Goal: Task Accomplishment & Management: Use online tool/utility

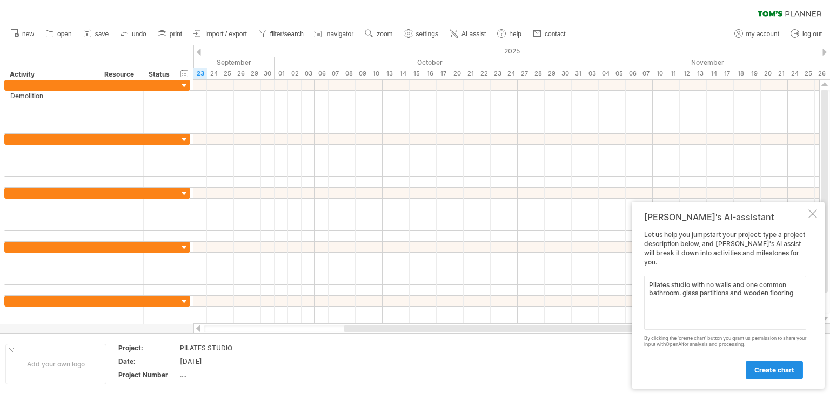
type textarea "Pilates studio with no walls and one common bathroom. glass partitions and wood…"
click at [775, 367] on span "create chart" at bounding box center [774, 370] width 40 height 8
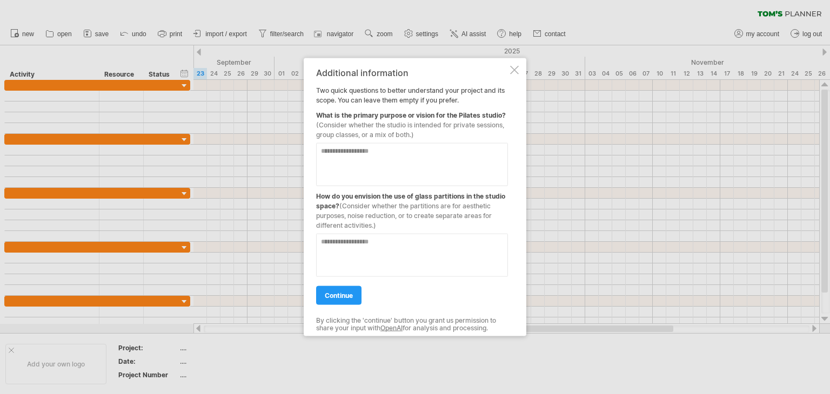
click at [373, 158] on textarea at bounding box center [412, 164] width 192 height 43
type textarea "**********"
click at [426, 279] on div "continue" at bounding box center [412, 291] width 192 height 28
click at [430, 268] on textarea at bounding box center [412, 255] width 192 height 43
type textarea "**********"
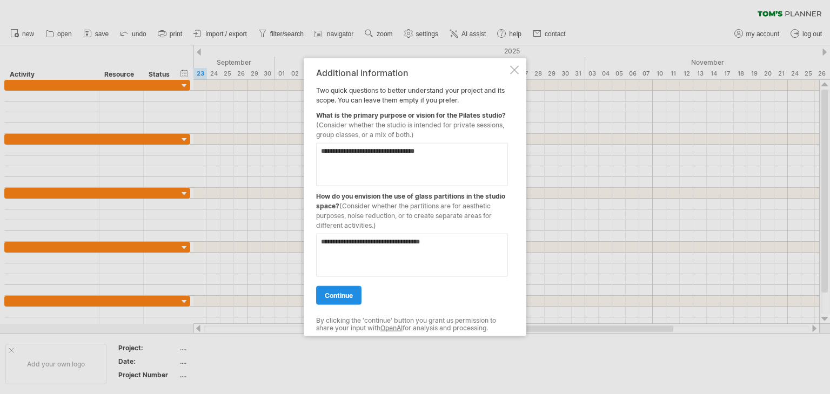
click at [357, 300] on link "continue" at bounding box center [338, 295] width 45 height 19
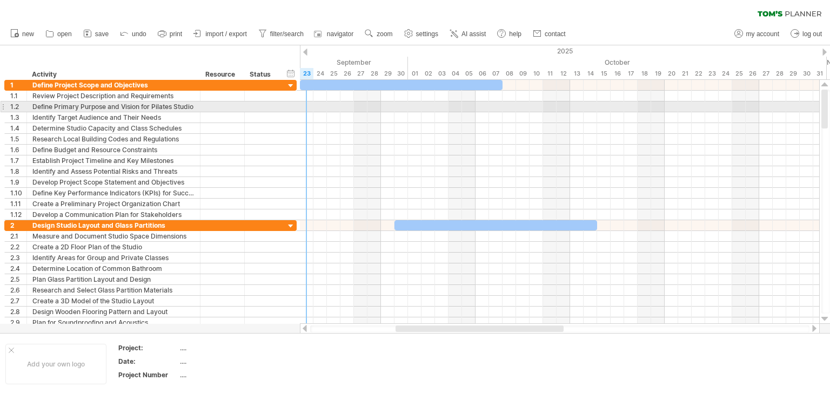
click at [307, 110] on div at bounding box center [559, 107] width 519 height 11
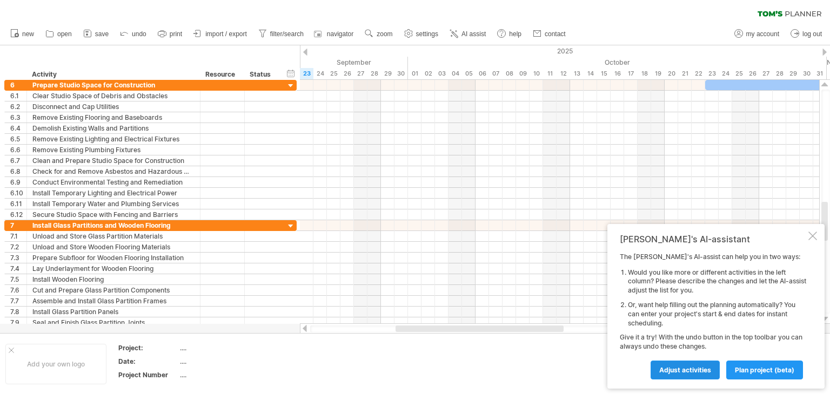
click at [670, 369] on span "Adjust activities" at bounding box center [685, 370] width 52 height 8
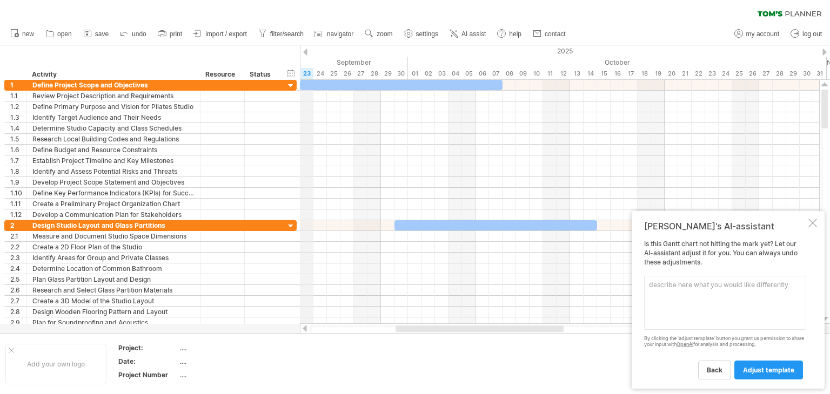
click at [304, 57] on div "September" at bounding box center [205, 62] width 405 height 11
click at [305, 49] on div at bounding box center [305, 52] width 4 height 7
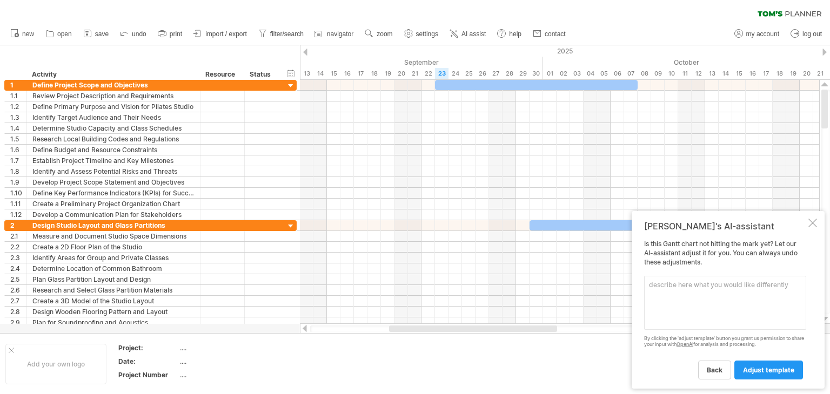
click at [305, 49] on div at bounding box center [305, 52] width 4 height 7
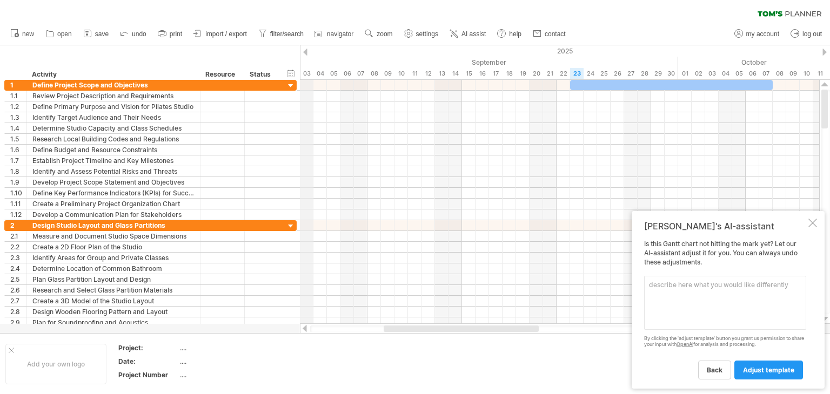
click at [312, 74] on div "03" at bounding box center [307, 73] width 14 height 11
click at [309, 73] on div "03" at bounding box center [307, 73] width 14 height 11
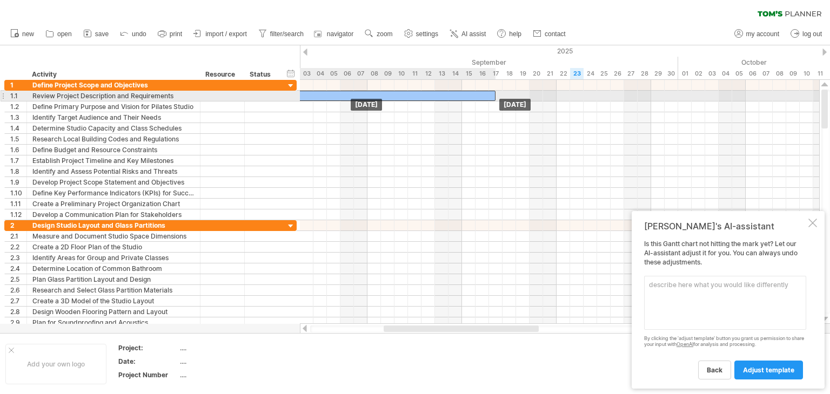
drag, startPoint x: 680, startPoint y: 82, endPoint x: 403, endPoint y: 98, distance: 277.7
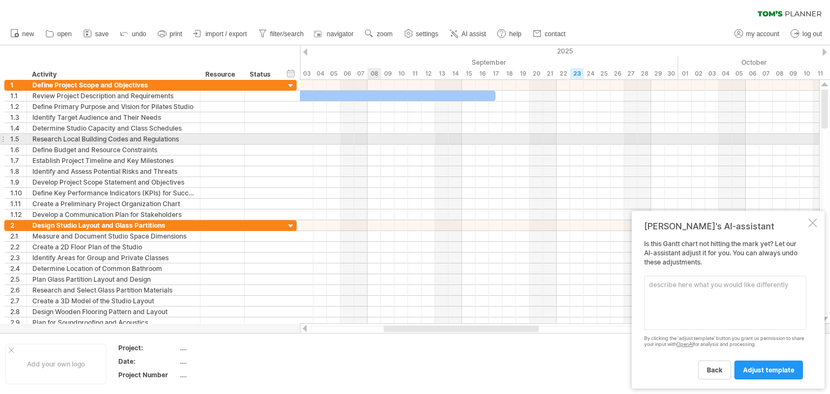
click at [0, 141] on div "**********" at bounding box center [148, 204] width 297 height 249
click at [4, 139] on div at bounding box center [3, 138] width 4 height 11
click at [1, 139] on div at bounding box center [3, 138] width 4 height 11
click at [210, 141] on div at bounding box center [222, 139] width 33 height 10
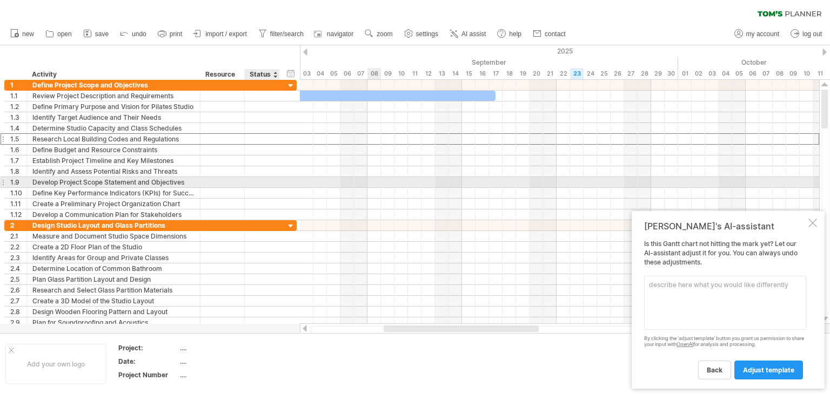
click at [274, 180] on div at bounding box center [262, 182] width 35 height 10
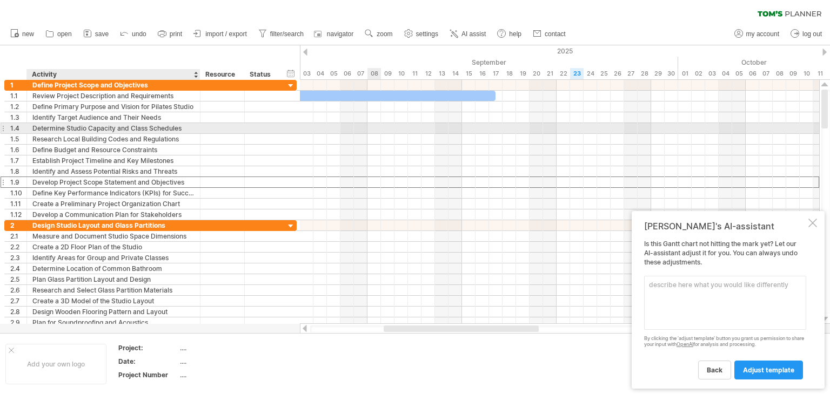
click at [200, 125] on div at bounding box center [222, 128] width 44 height 10
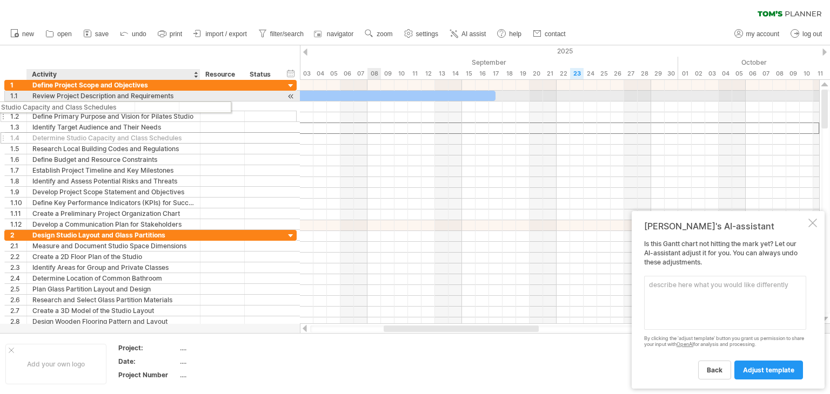
drag, startPoint x: 200, startPoint y: 125, endPoint x: 80, endPoint y: 105, distance: 121.6
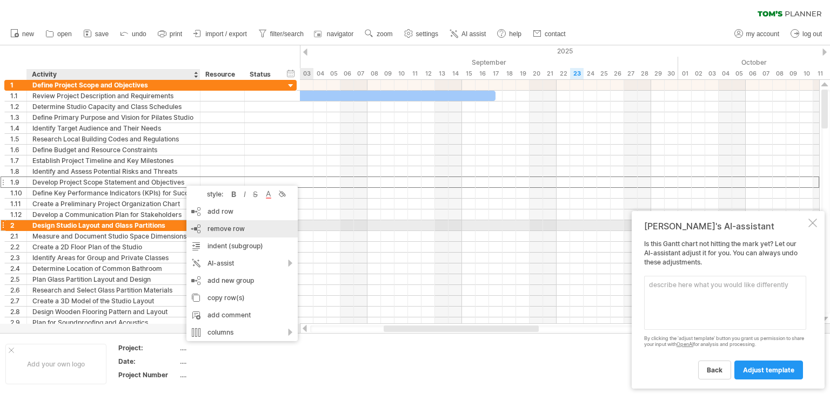
click at [255, 224] on div "remove row remove selected rows" at bounding box center [241, 228] width 111 height 17
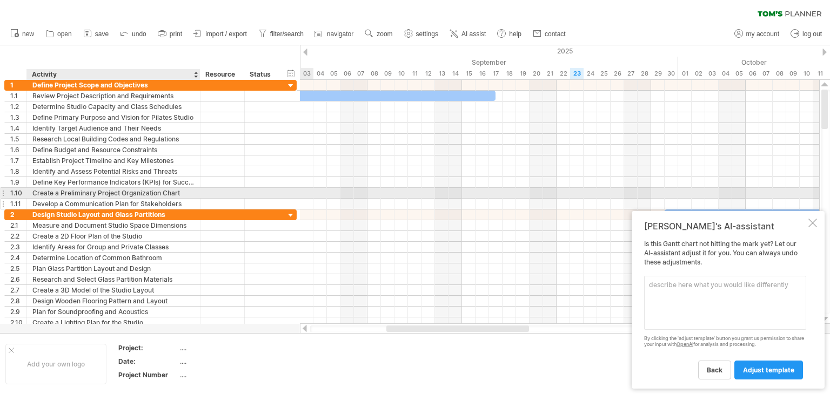
click at [146, 199] on div "Develop a Communication Plan for Stakeholders" at bounding box center [113, 204] width 162 height 10
click at [155, 196] on div "Create a Preliminary Project Organization Chart" at bounding box center [113, 193] width 162 height 10
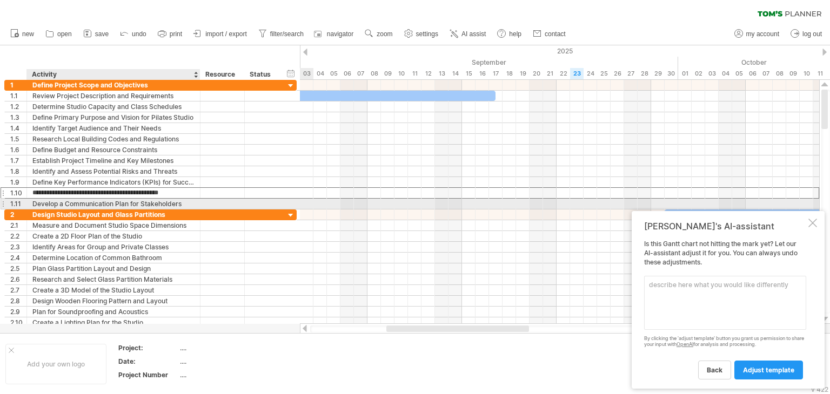
click at [159, 204] on div "Develop a Communication Plan for Stakeholders" at bounding box center [113, 204] width 162 height 10
click at [48, 203] on div "Develop a Communication Plan for Stakeholders" at bounding box center [113, 204] width 162 height 10
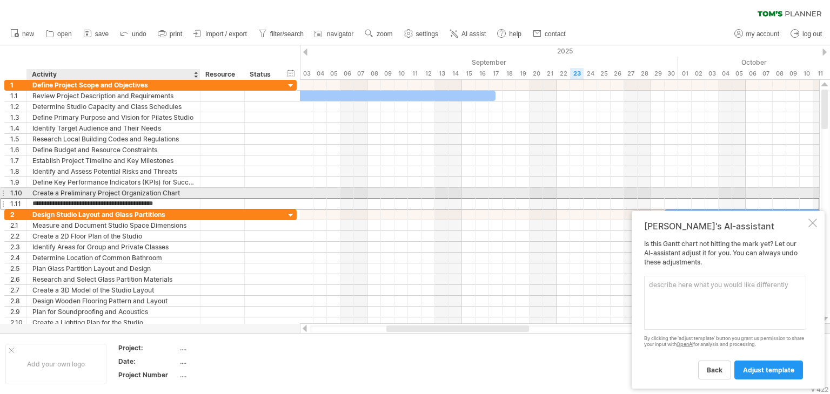
click at [47, 189] on div "Create a Preliminary Project Organization Chart" at bounding box center [113, 193] width 162 height 10
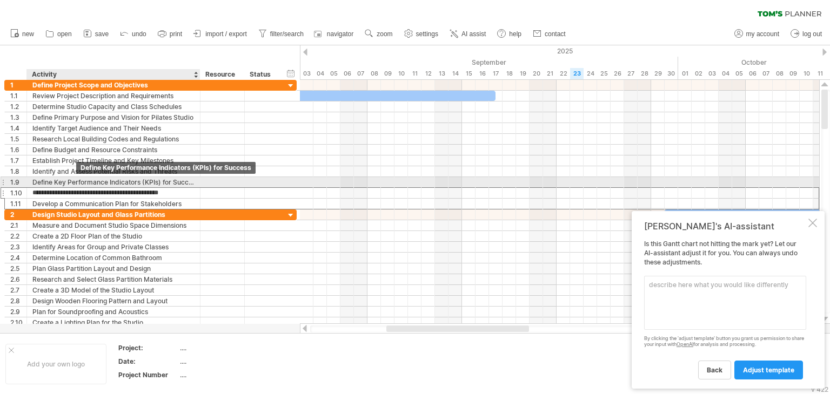
click at [73, 180] on div "Define Key Performance Indicators (KPIs) for Success" at bounding box center [113, 182] width 162 height 10
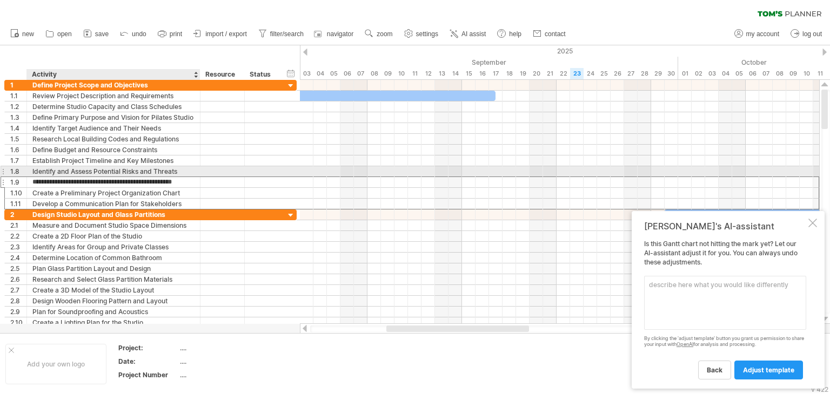
click at [47, 171] on div "Identify and Assess Potential Risks and Threats" at bounding box center [113, 171] width 162 height 10
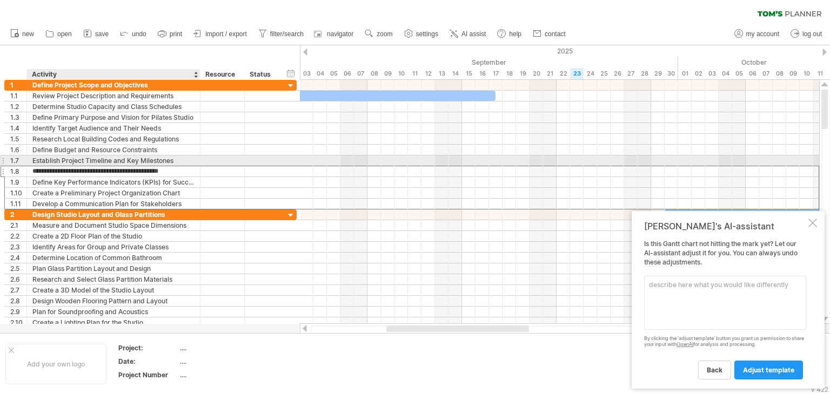
click at [51, 164] on div "Establish Project Timeline and Key Milestones" at bounding box center [113, 161] width 162 height 10
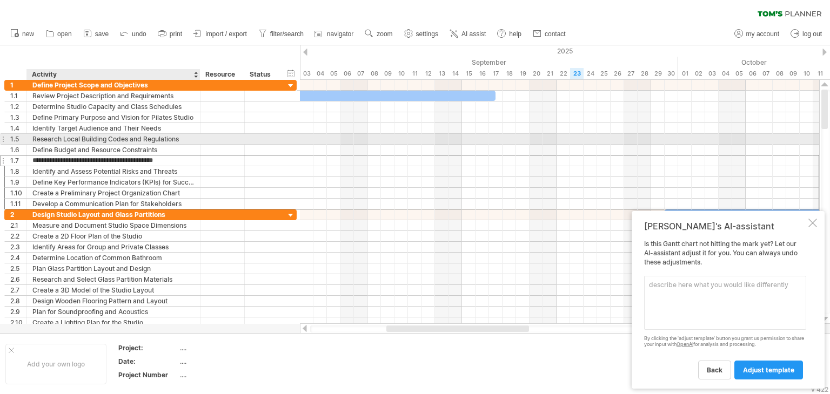
click at [108, 141] on div "Research Local Building Codes and Regulations" at bounding box center [113, 139] width 162 height 10
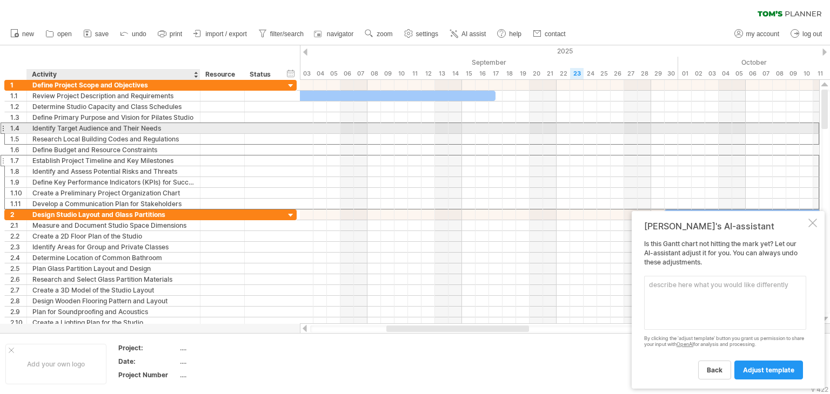
click at [116, 128] on div "Identify Target Audience and Their Needs" at bounding box center [113, 128] width 162 height 10
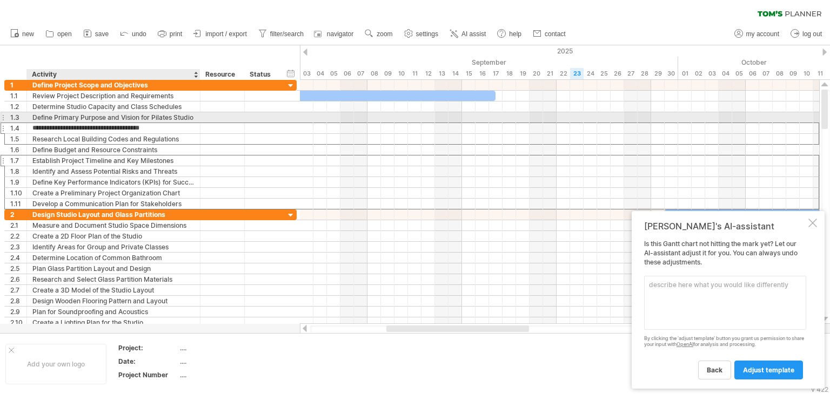
click at [117, 119] on div "Define Primary Purpose and Vision for Pilates Studio" at bounding box center [113, 117] width 162 height 10
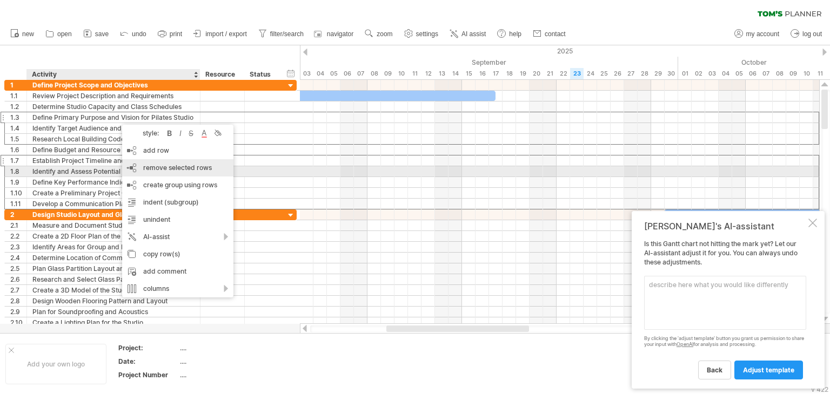
click at [185, 170] on span "remove selected rows" at bounding box center [177, 168] width 69 height 8
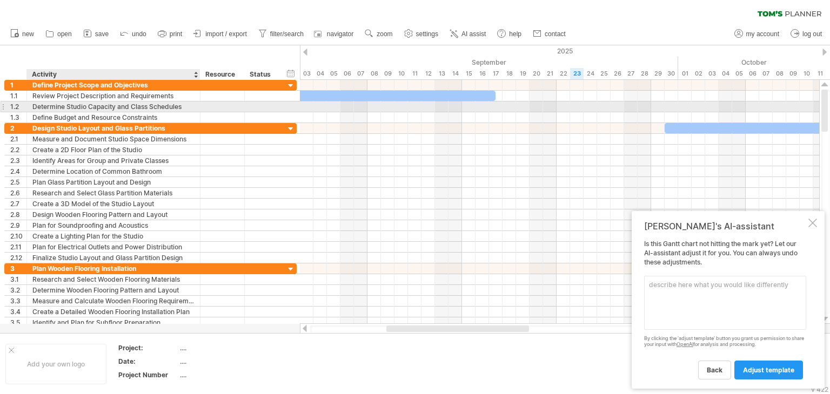
click at [64, 102] on div "Determine Studio Capacity and Class Schedules" at bounding box center [113, 107] width 162 height 10
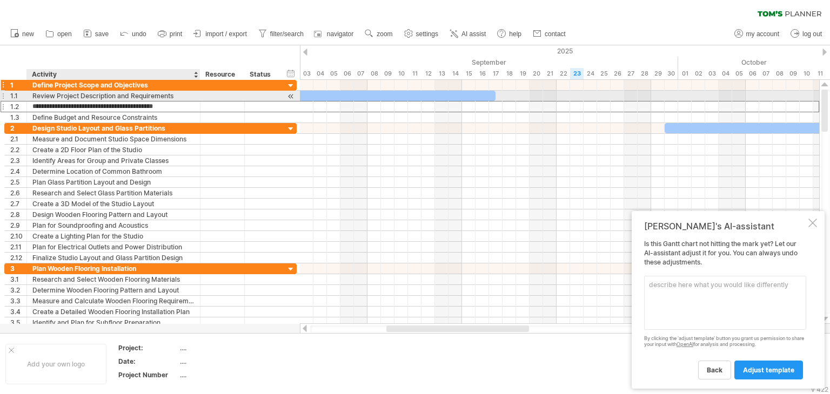
click at [69, 87] on div "Define Project Scope and Objectives" at bounding box center [113, 85] width 162 height 10
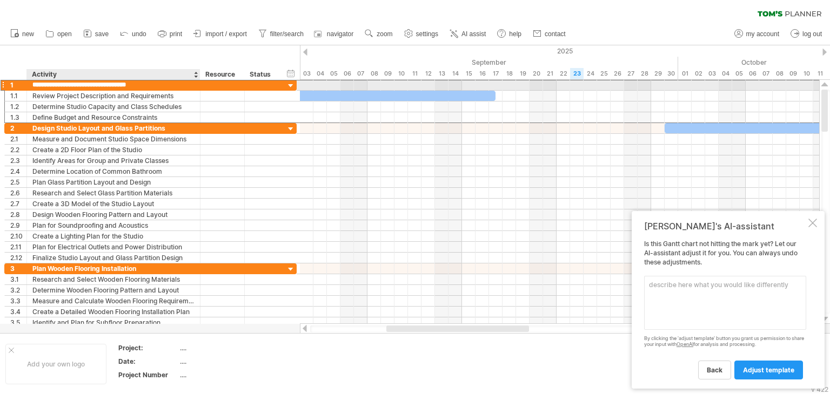
click at [168, 88] on input "**********" at bounding box center [113, 85] width 162 height 10
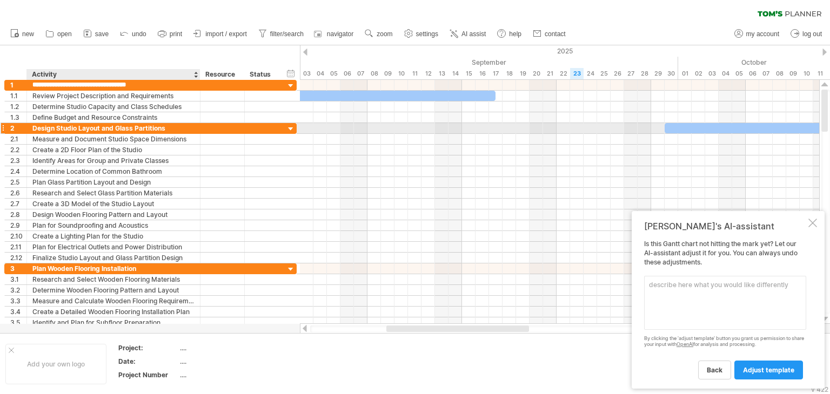
click at [59, 132] on div "Design Studio Layout and Glass Partitions" at bounding box center [113, 128] width 162 height 10
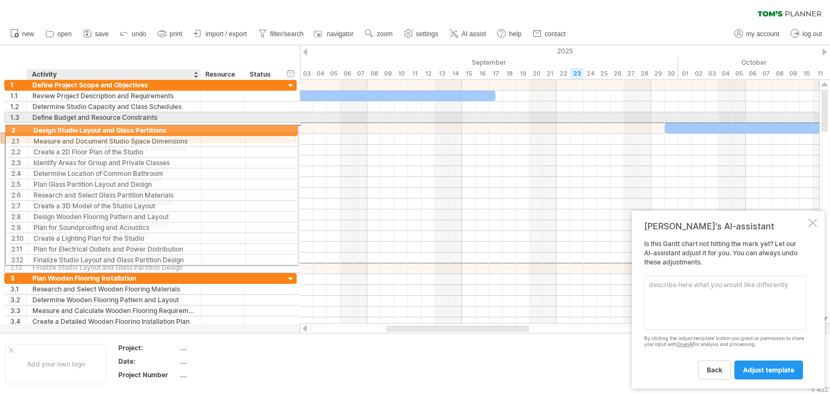
drag, startPoint x: 144, startPoint y: 128, endPoint x: 90, endPoint y: 132, distance: 53.7
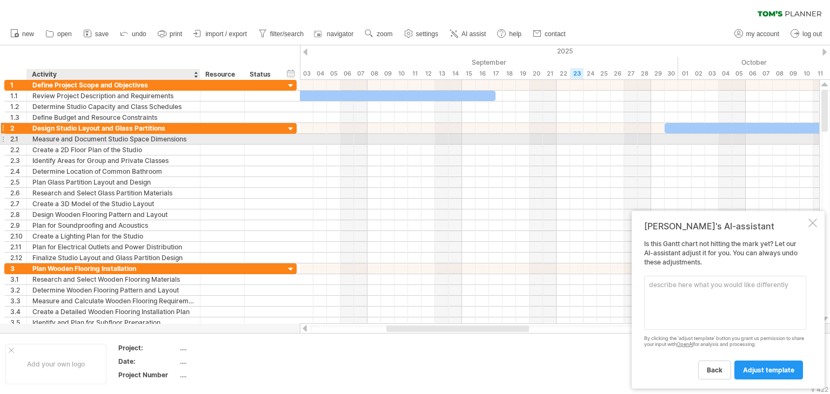
click at [61, 130] on div "Design Studio Layout and Glass Partitions" at bounding box center [113, 128] width 162 height 10
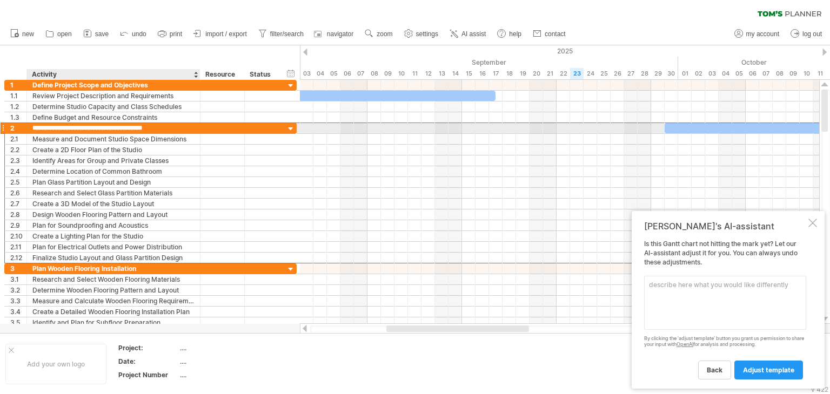
click at [61, 130] on input "**********" at bounding box center [113, 128] width 162 height 10
click at [163, 128] on input "**********" at bounding box center [113, 128] width 162 height 10
drag, startPoint x: 162, startPoint y: 130, endPoint x: 26, endPoint y: 133, distance: 136.2
click at [26, 133] on div "**********" at bounding box center [150, 193] width 292 height 141
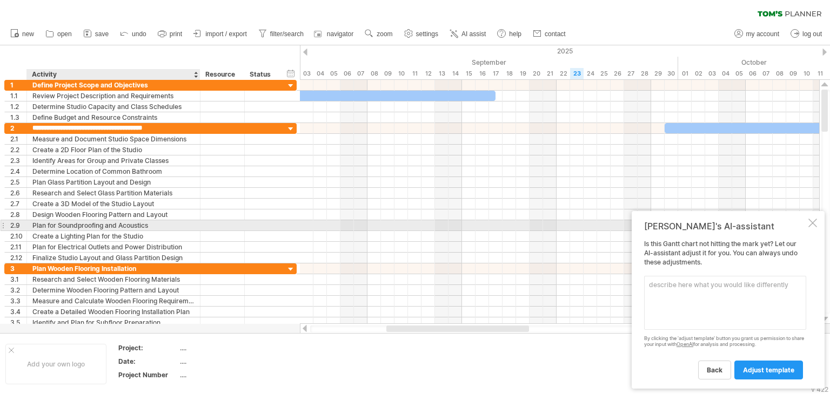
click at [175, 228] on div "Plan for Soundproofing and Acoustics" at bounding box center [113, 225] width 162 height 10
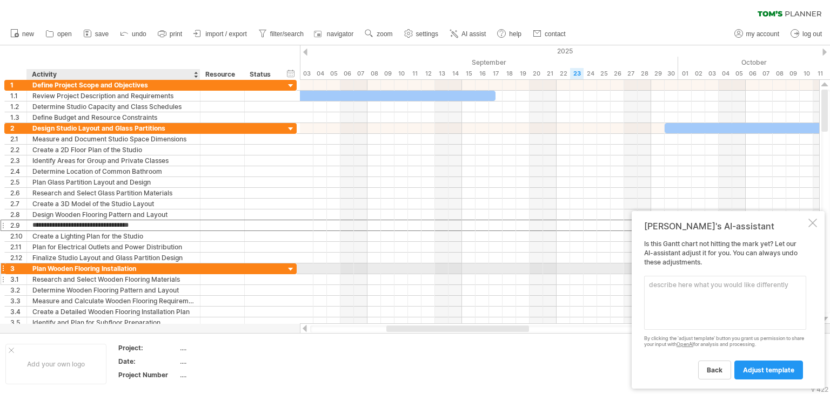
click at [98, 275] on div "Research and Select Wooden Flooring Materials" at bounding box center [113, 280] width 162 height 10
click at [152, 265] on div "Plan Wooden Flooring Installation" at bounding box center [113, 269] width 162 height 10
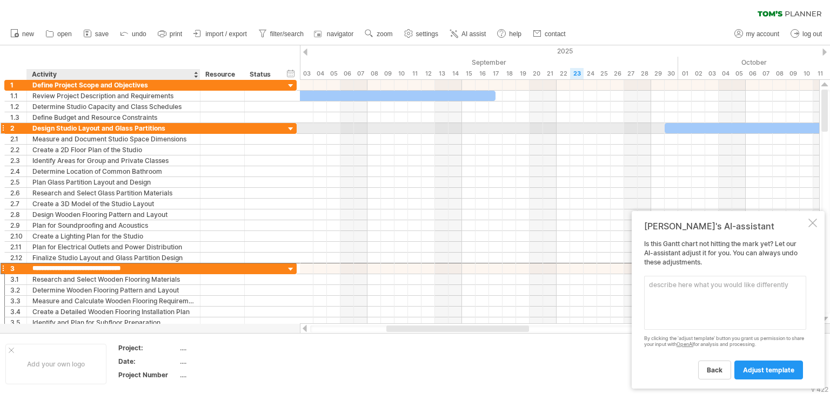
click at [55, 127] on div "Design Studio Layout and Glass Partitions" at bounding box center [113, 128] width 162 height 10
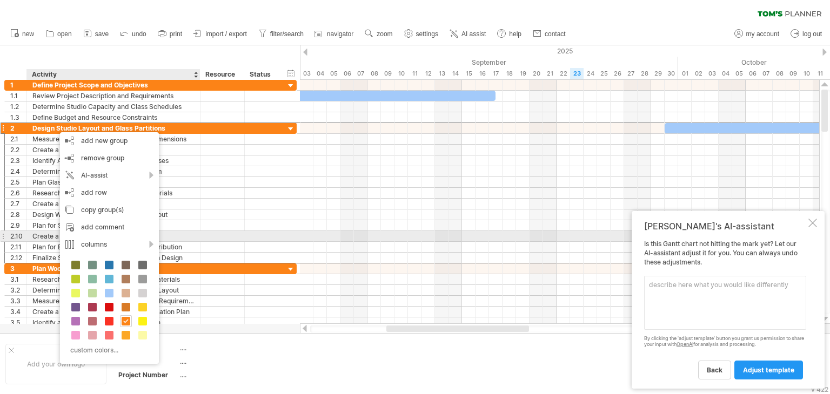
click at [287, 232] on div "**********" at bounding box center [150, 236] width 292 height 11
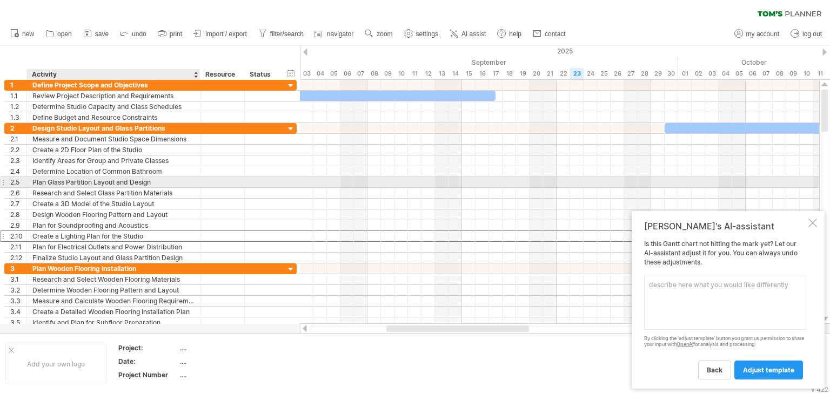
click at [91, 179] on div "Plan Glass Partition Layout and Design" at bounding box center [113, 182] width 162 height 10
type input "**********"
click at [190, 182] on input "**********" at bounding box center [113, 182] width 162 height 10
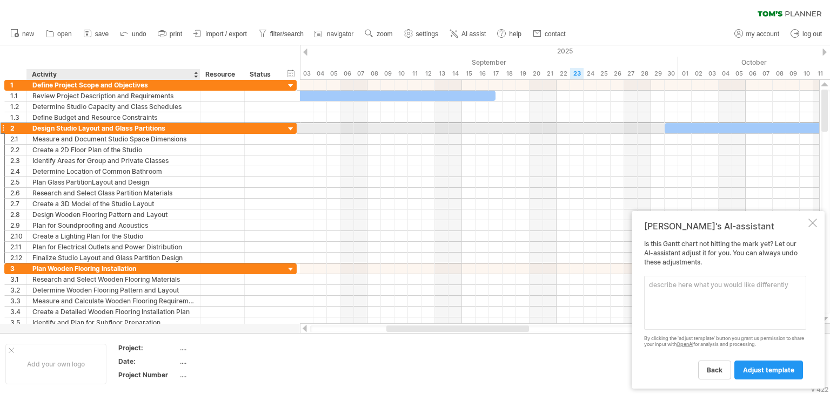
click at [172, 125] on div "Design Studio Layout and Glass Partitions" at bounding box center [113, 128] width 162 height 10
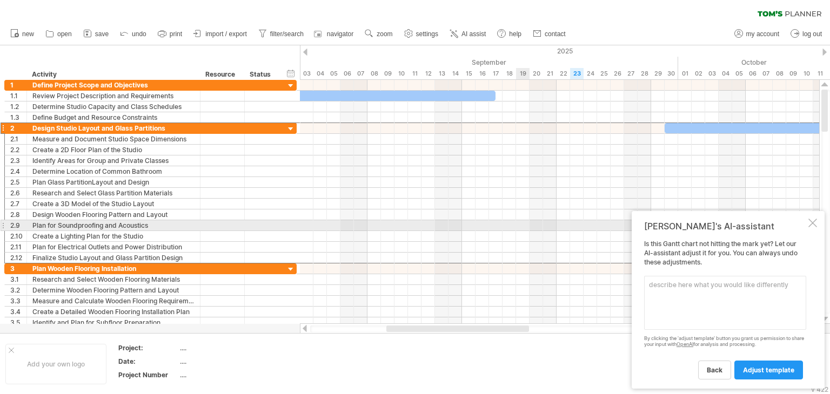
click at [523, 222] on div at bounding box center [559, 225] width 519 height 11
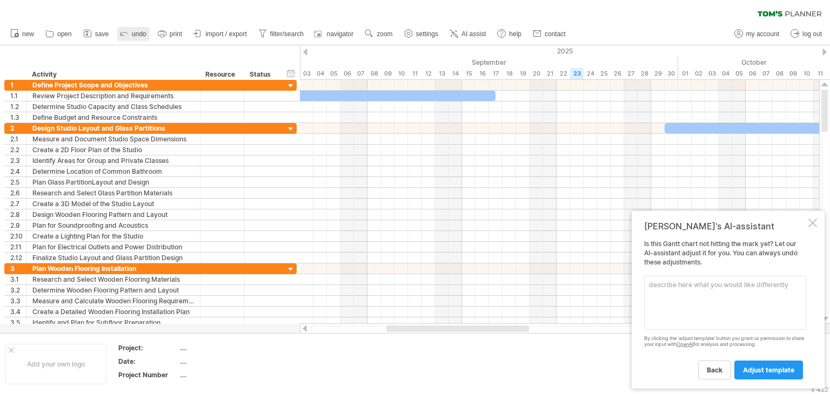
click at [128, 32] on icon at bounding box center [124, 33] width 11 height 11
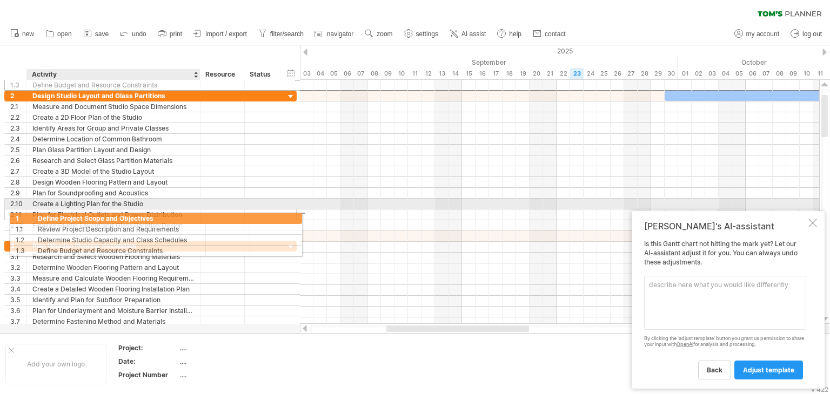
drag, startPoint x: 152, startPoint y: 84, endPoint x: 155, endPoint y: 216, distance: 132.4
